Goal: Transaction & Acquisition: Purchase product/service

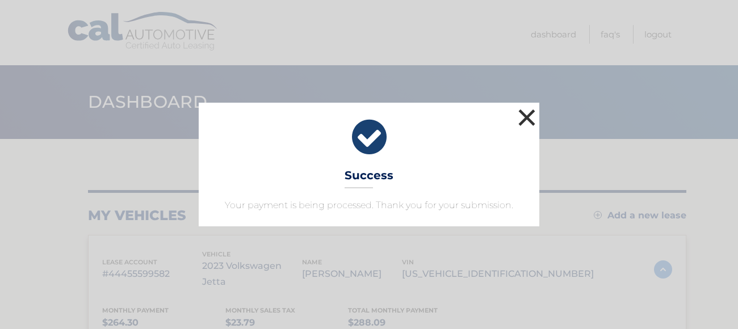
click at [526, 123] on button "×" at bounding box center [526, 117] width 23 height 23
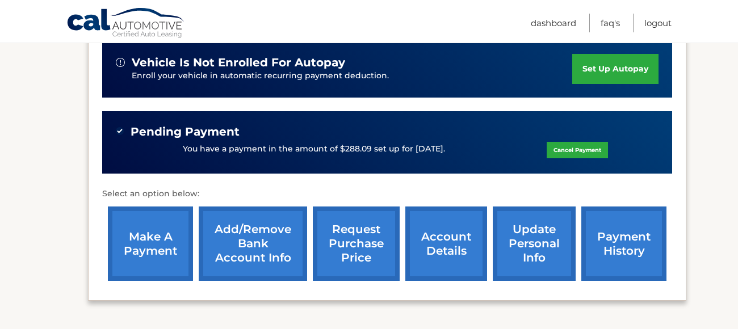
scroll to position [307, 0]
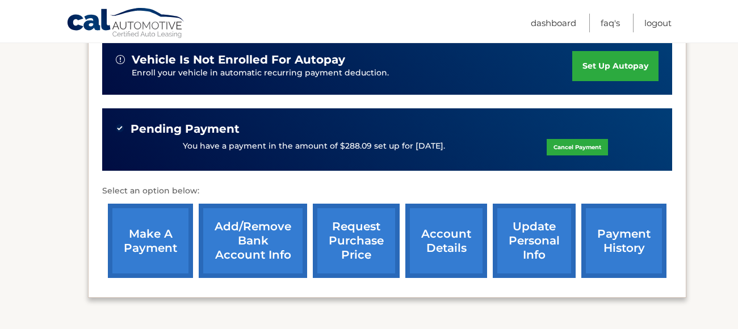
click at [602, 236] on link "payment history" at bounding box center [623, 241] width 85 height 74
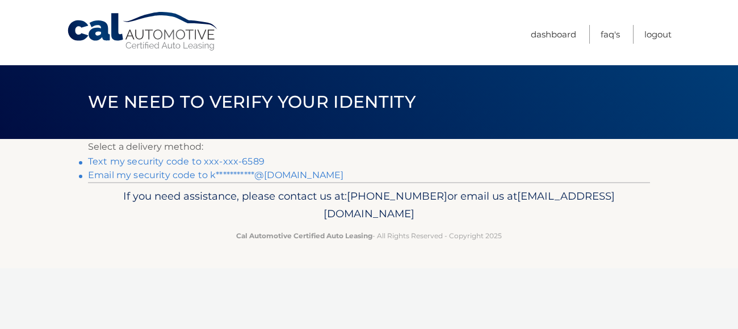
click at [204, 161] on link "Text my security code to xxx-xxx-6589" at bounding box center [176, 161] width 176 height 11
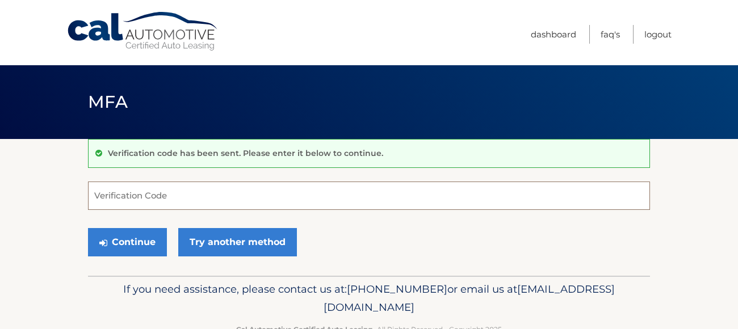
click at [147, 201] on input "Verification Code" at bounding box center [369, 196] width 562 height 28
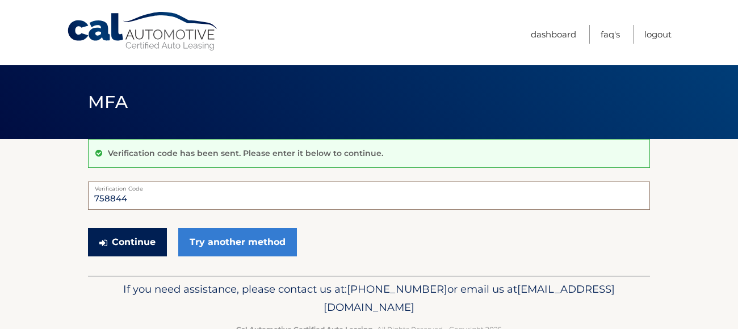
type input "758844"
click at [124, 251] on button "Continue" at bounding box center [127, 242] width 79 height 28
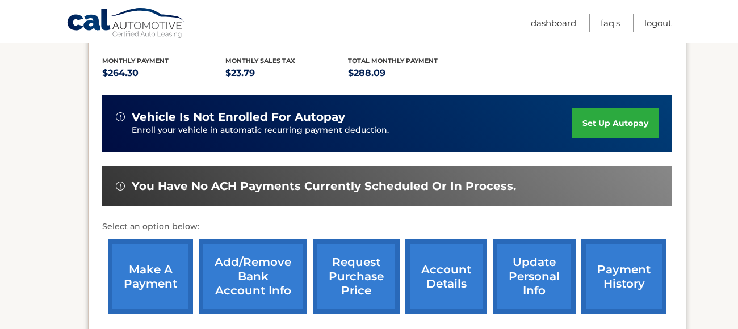
scroll to position [249, 0]
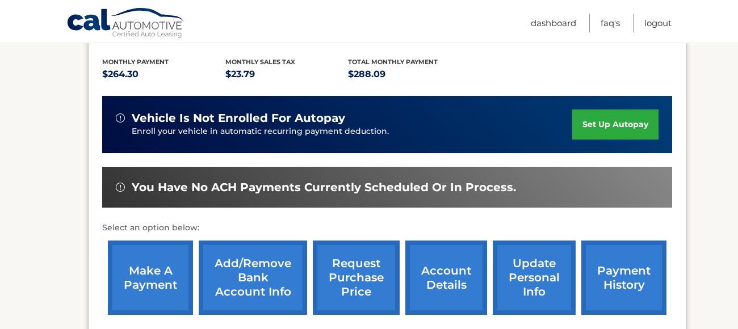
click at [147, 253] on link "make a payment" at bounding box center [150, 278] width 85 height 74
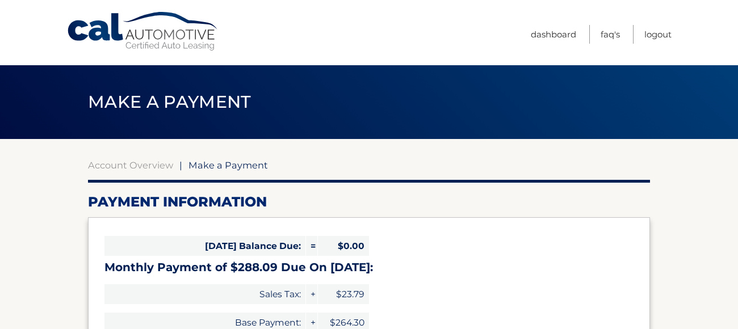
select select "ODI1ZWQ1Y2UtM2U4Yy00N2EwLWJhZDktNWM5MThiZDJhZmVm"
